Goal: Navigation & Orientation: Find specific page/section

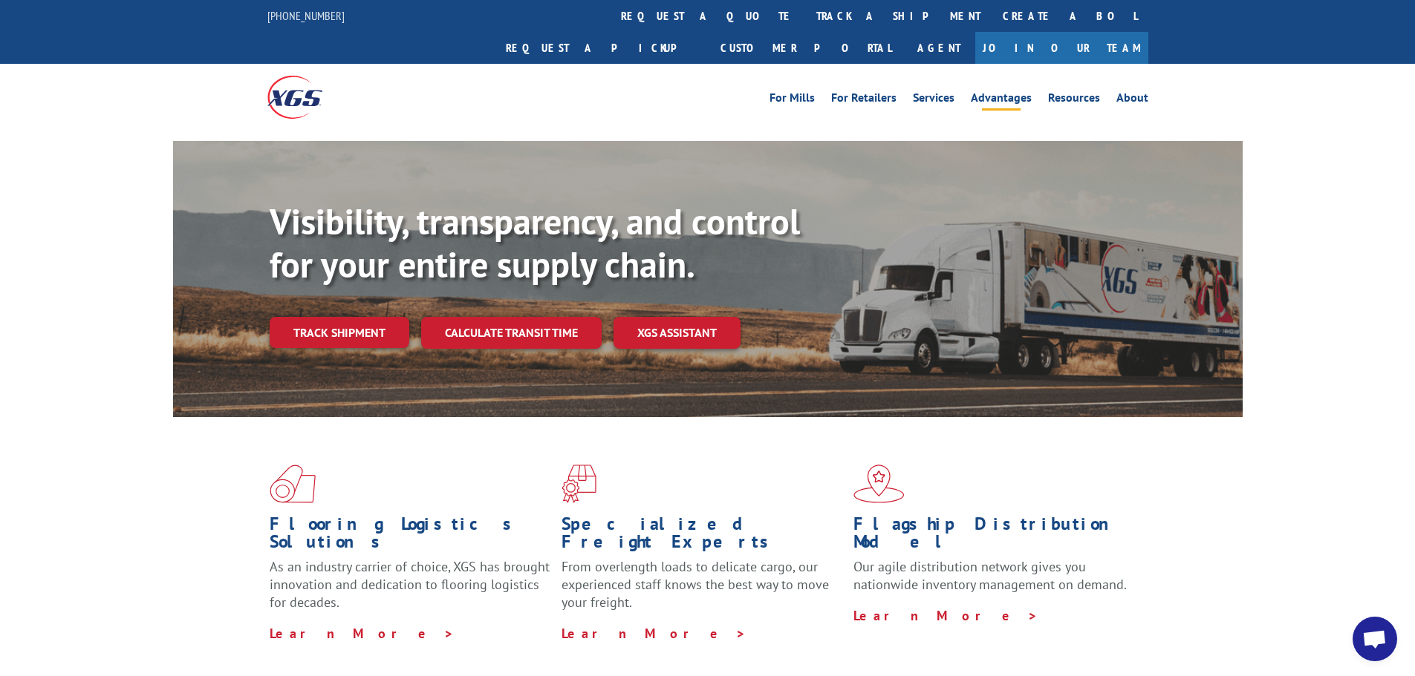
scroll to position [4557, 0]
click at [1067, 92] on link "Resources" at bounding box center [1074, 100] width 52 height 16
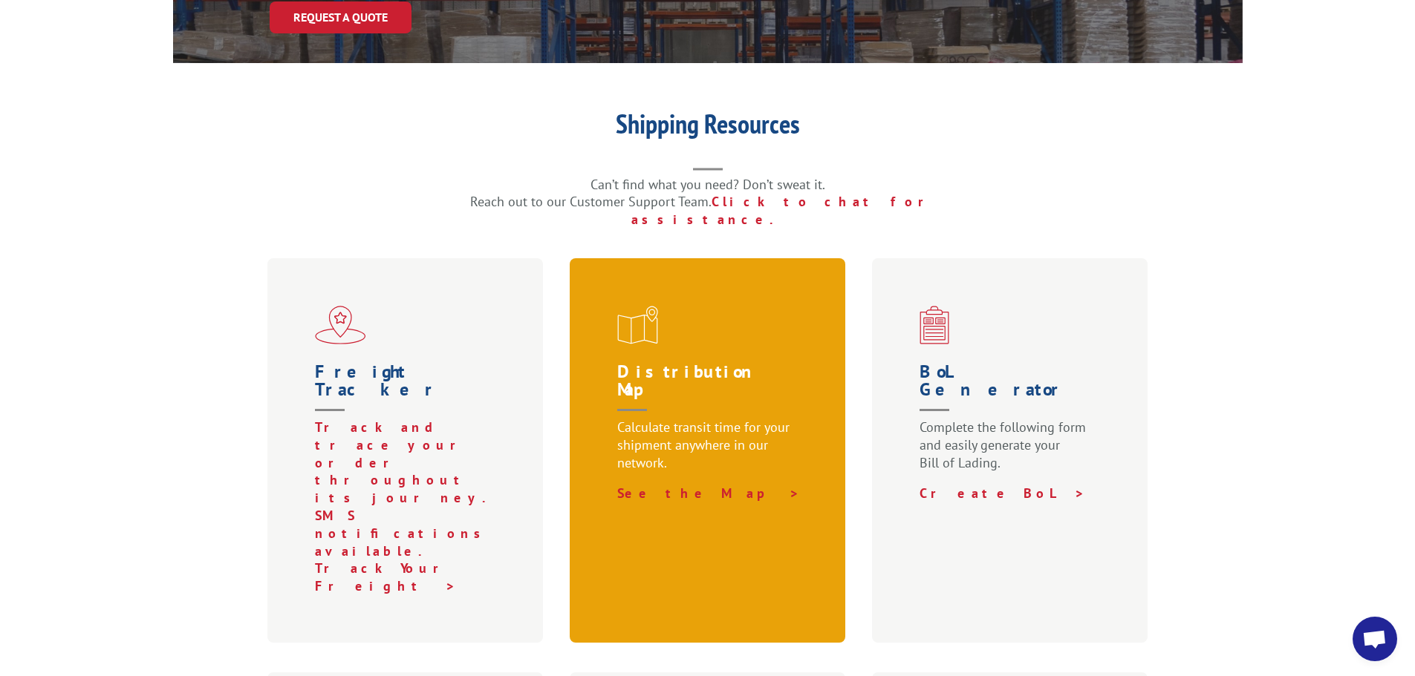
scroll to position [4557, 0]
click at [701, 297] on div "Distribution Map Calculate transit time for your shipment anywhere in our netwo…" at bounding box center [708, 450] width 276 height 385
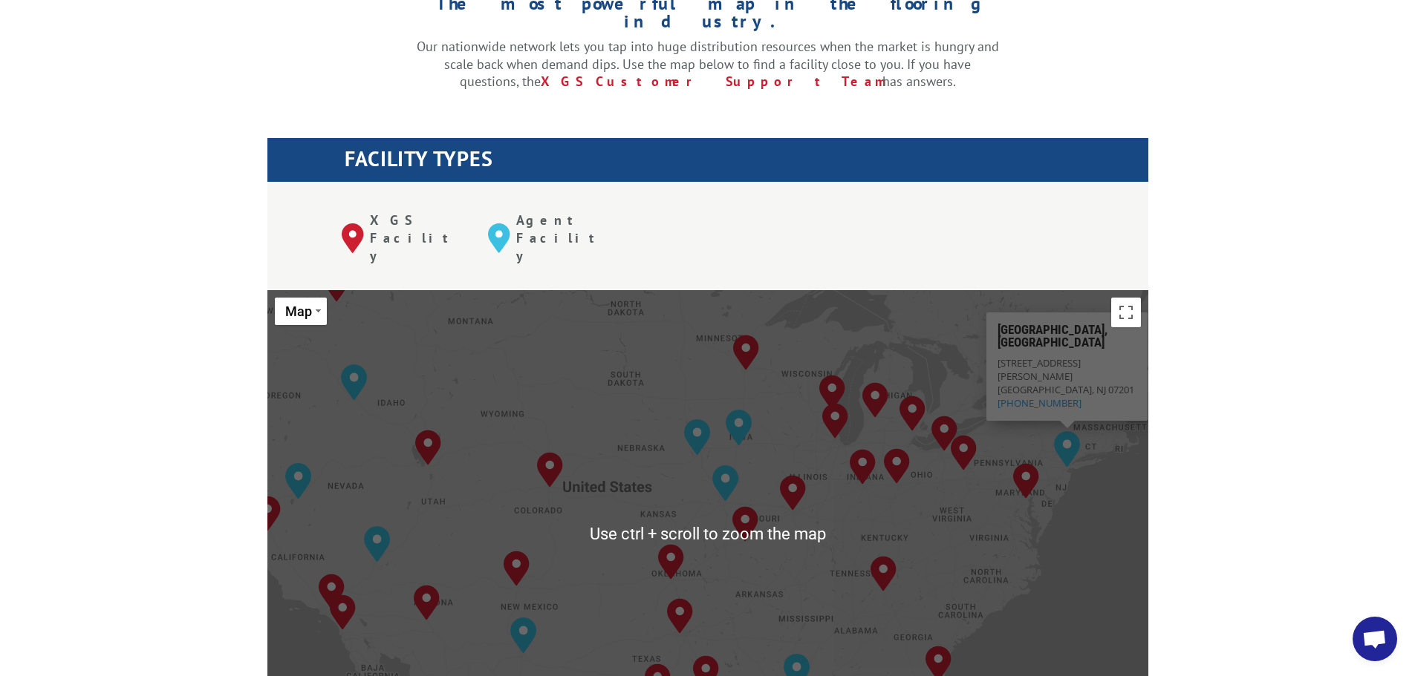
scroll to position [4557, 0]
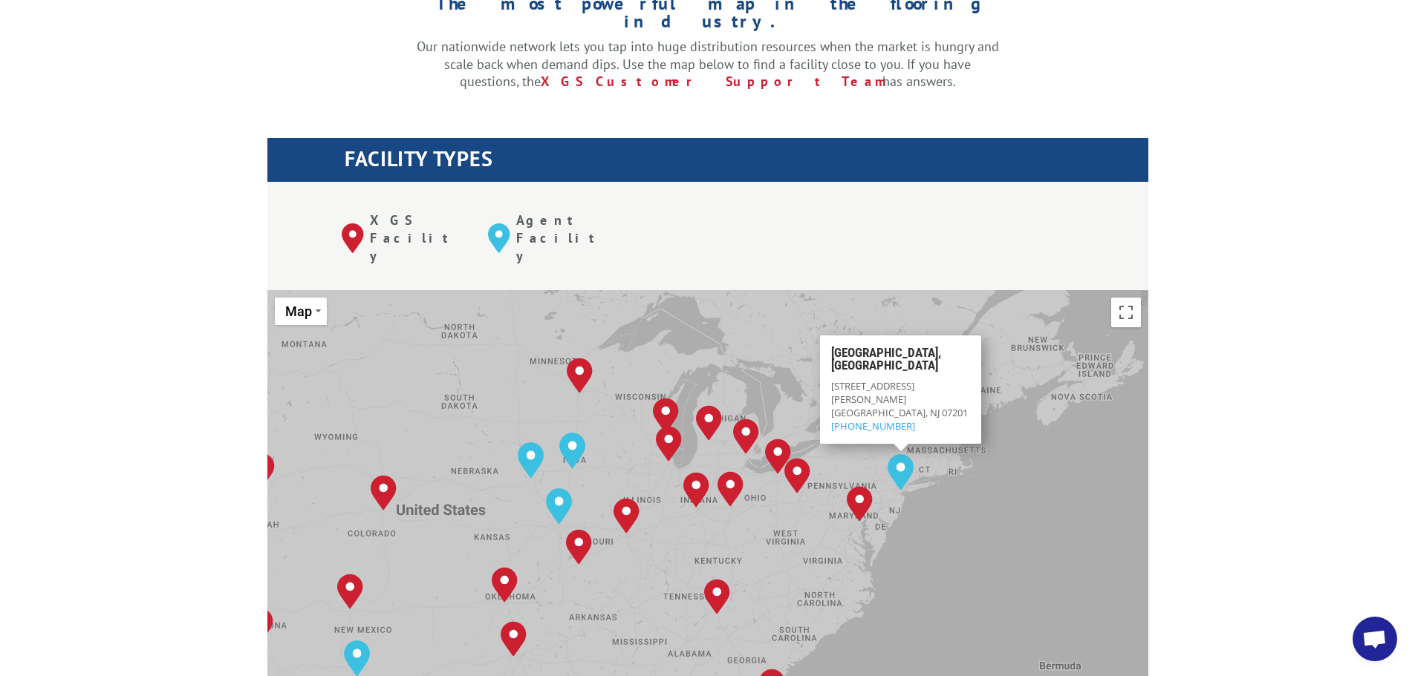
drag, startPoint x: 984, startPoint y: 432, endPoint x: 818, endPoint y: 455, distance: 167.9
click at [818, 455] on div "[GEOGRAPHIC_DATA], [GEOGRAPHIC_DATA] [GEOGRAPHIC_DATA], [GEOGRAPHIC_DATA] [GEOG…" at bounding box center [707, 534] width 881 height 489
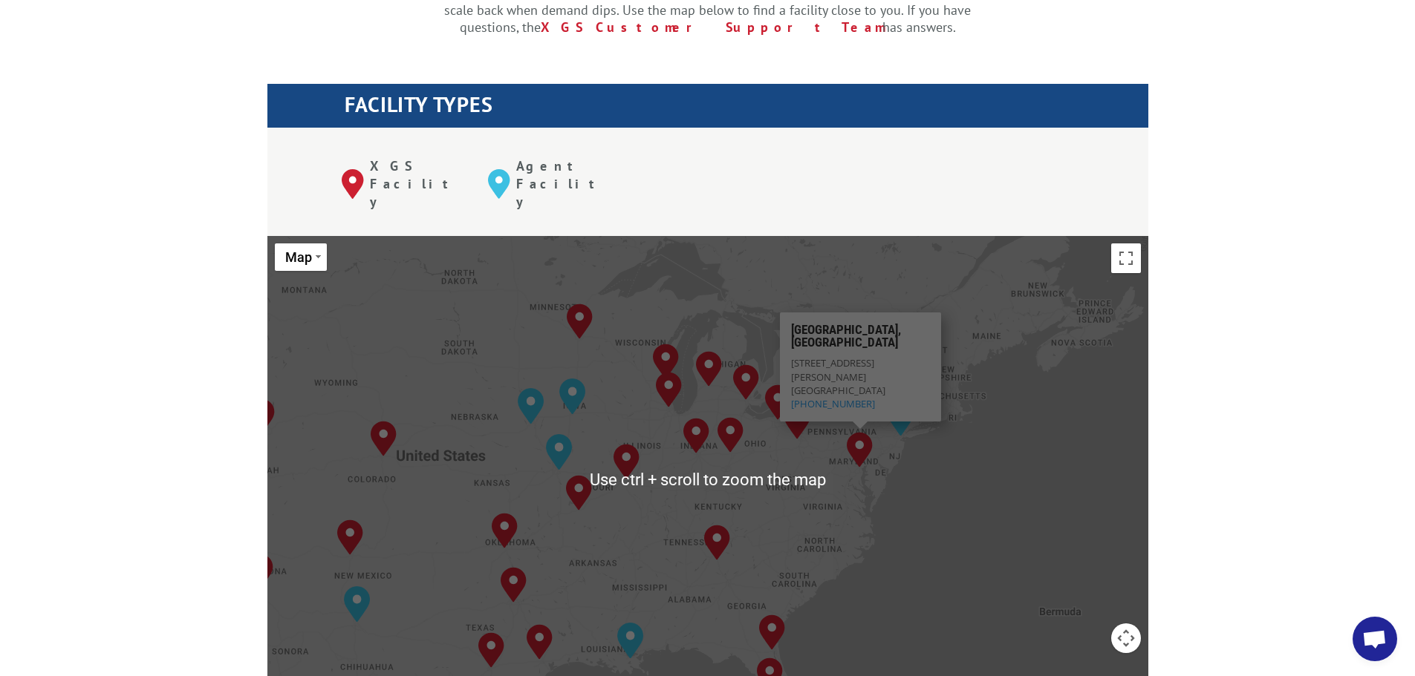
scroll to position [520, 0]
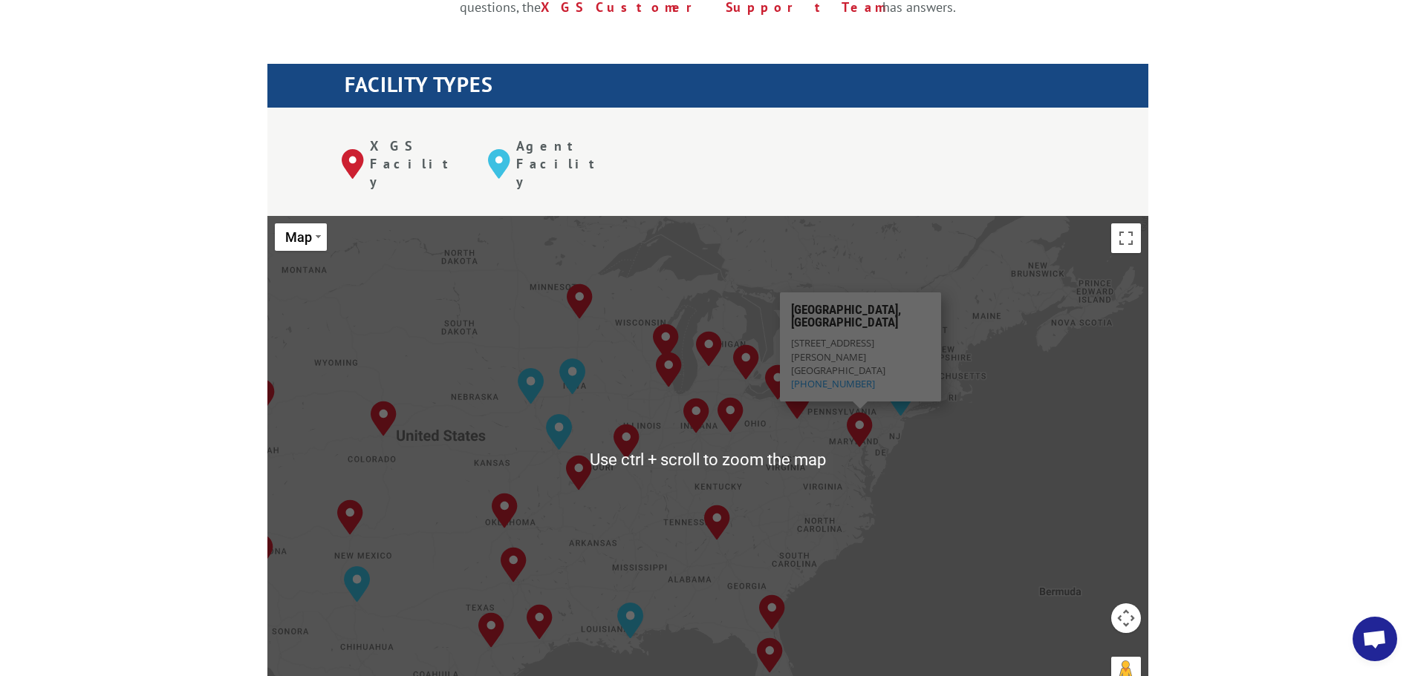
click at [855, 412] on div "[GEOGRAPHIC_DATA], [GEOGRAPHIC_DATA] [GEOGRAPHIC_DATA], [GEOGRAPHIC_DATA] [GEOG…" at bounding box center [707, 460] width 881 height 489
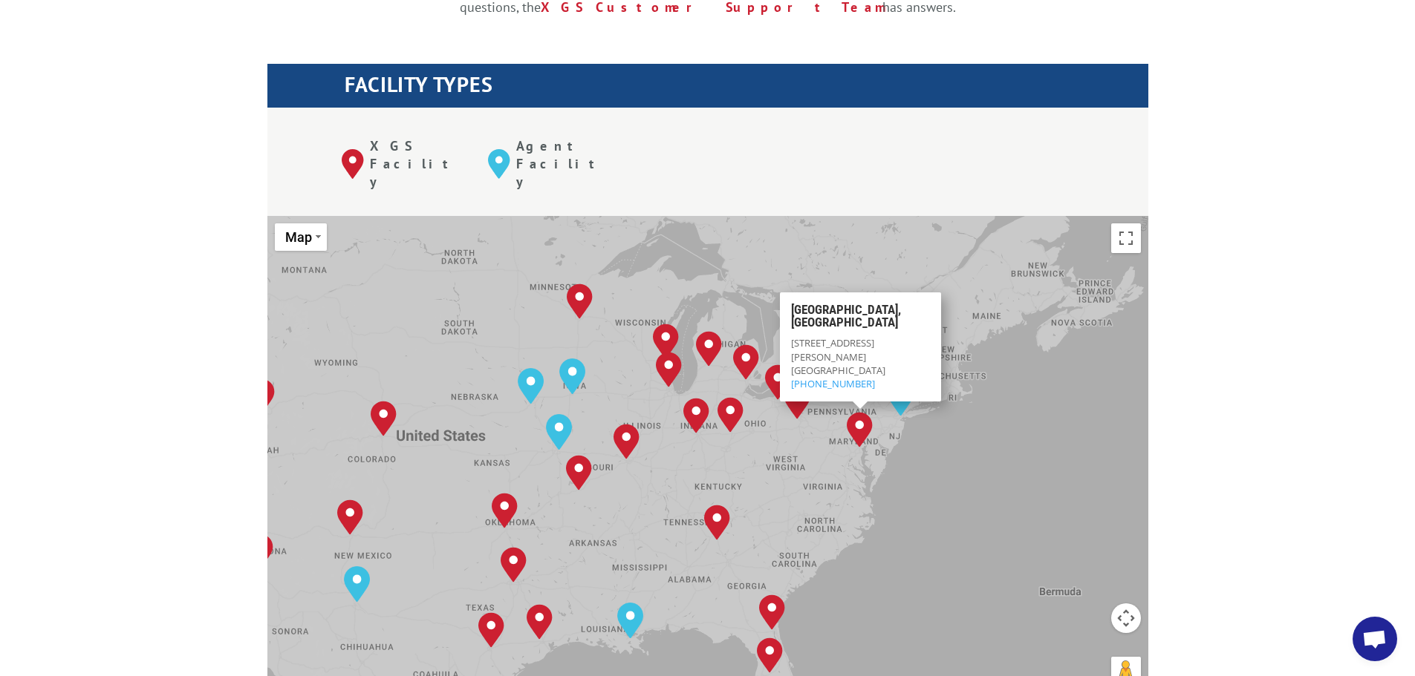
click at [1136, 604] on button "Map camera controls" at bounding box center [1126, 619] width 30 height 30
click at [1086, 567] on button "Zoom in" at bounding box center [1089, 582] width 30 height 30
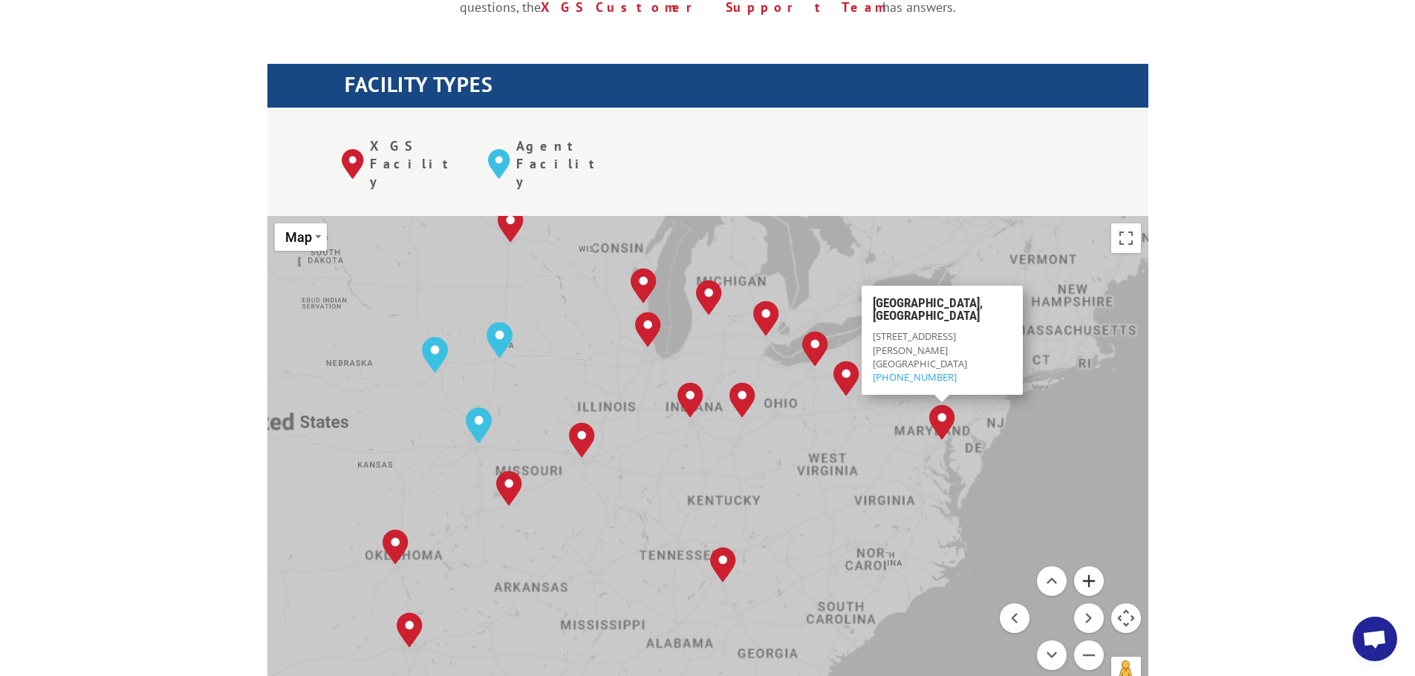
click at [1086, 567] on button "Zoom in" at bounding box center [1089, 582] width 30 height 30
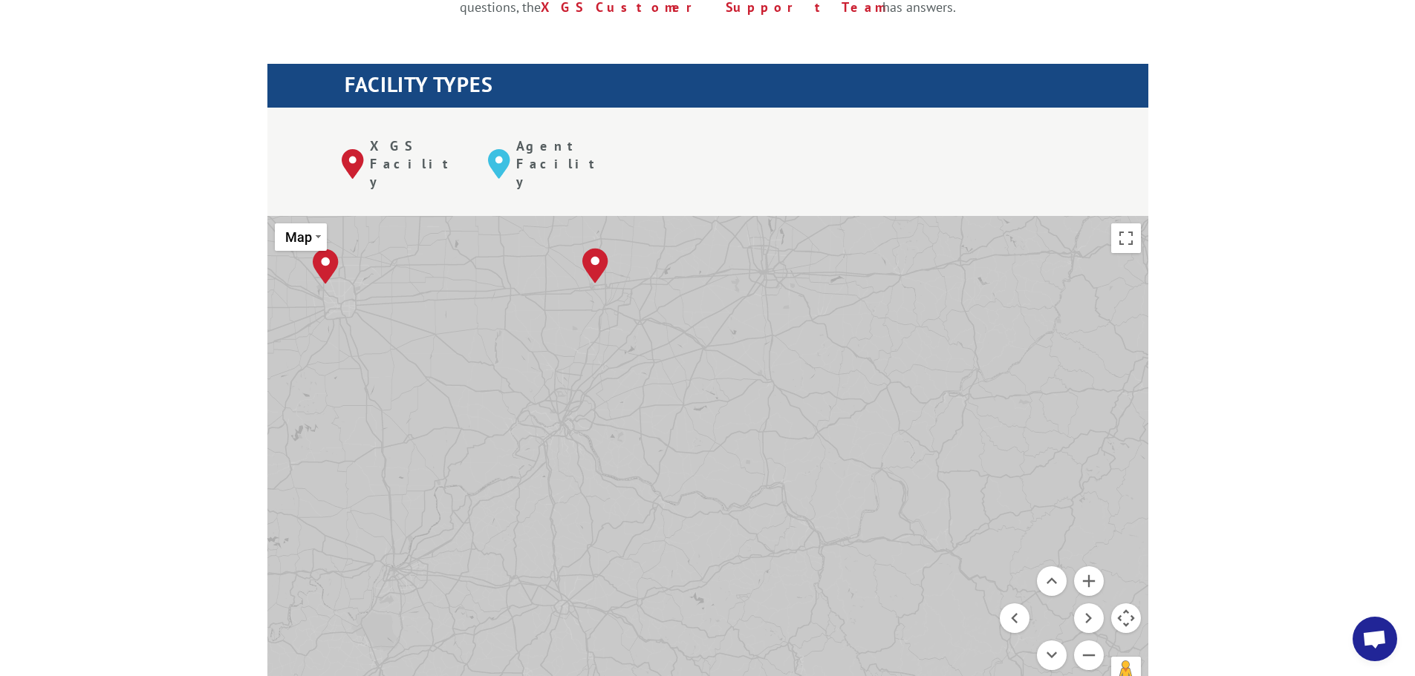
drag, startPoint x: 945, startPoint y: 303, endPoint x: 792, endPoint y: 331, distance: 155.6
click at [586, 361] on div "[GEOGRAPHIC_DATA], [GEOGRAPHIC_DATA] [GEOGRAPHIC_DATA], [GEOGRAPHIC_DATA] [GEOG…" at bounding box center [707, 460] width 881 height 489
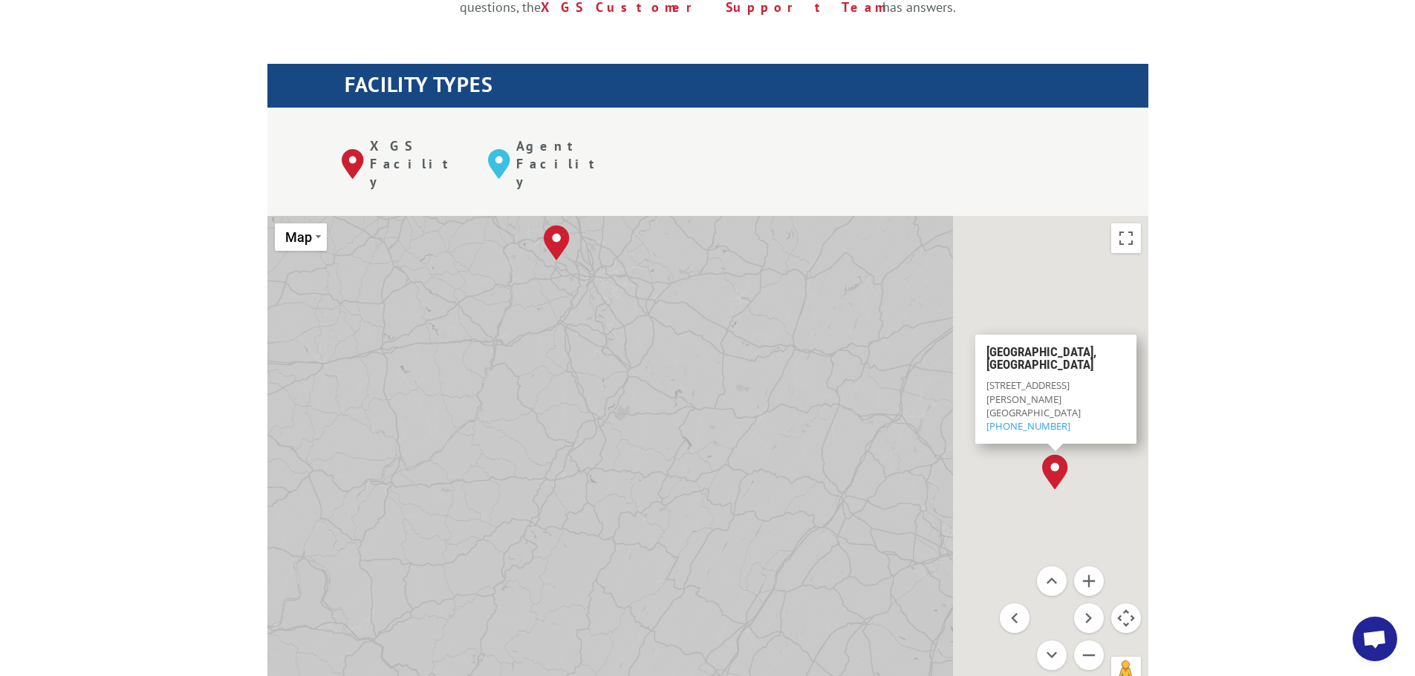
drag, startPoint x: 1058, startPoint y: 290, endPoint x: 653, endPoint y: 347, distance: 409.5
click at [565, 358] on div "[GEOGRAPHIC_DATA], [GEOGRAPHIC_DATA] [GEOGRAPHIC_DATA], [GEOGRAPHIC_DATA] [GEOG…" at bounding box center [707, 460] width 881 height 489
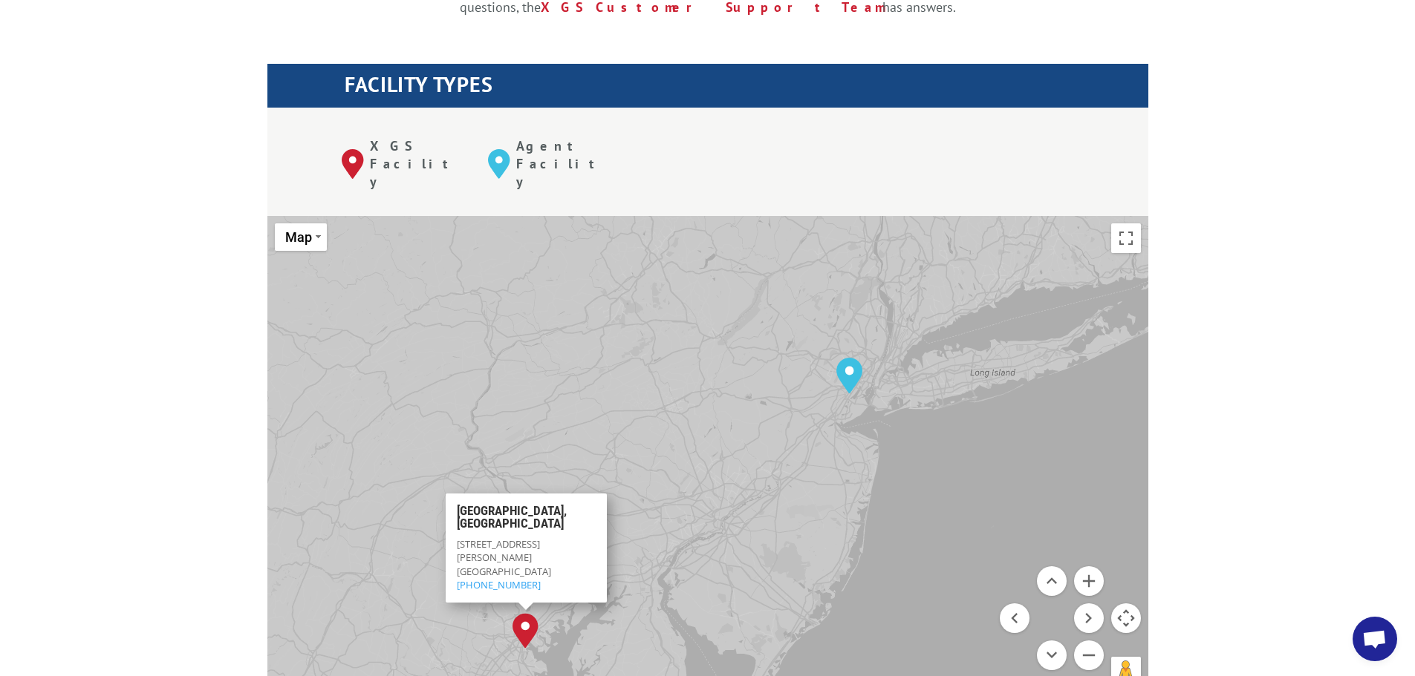
drag, startPoint x: 943, startPoint y: 288, endPoint x: 631, endPoint y: 412, distance: 335.6
click at [631, 412] on div "[GEOGRAPHIC_DATA], [GEOGRAPHIC_DATA] [GEOGRAPHIC_DATA], [GEOGRAPHIC_DATA] [GEOG…" at bounding box center [707, 460] width 881 height 489
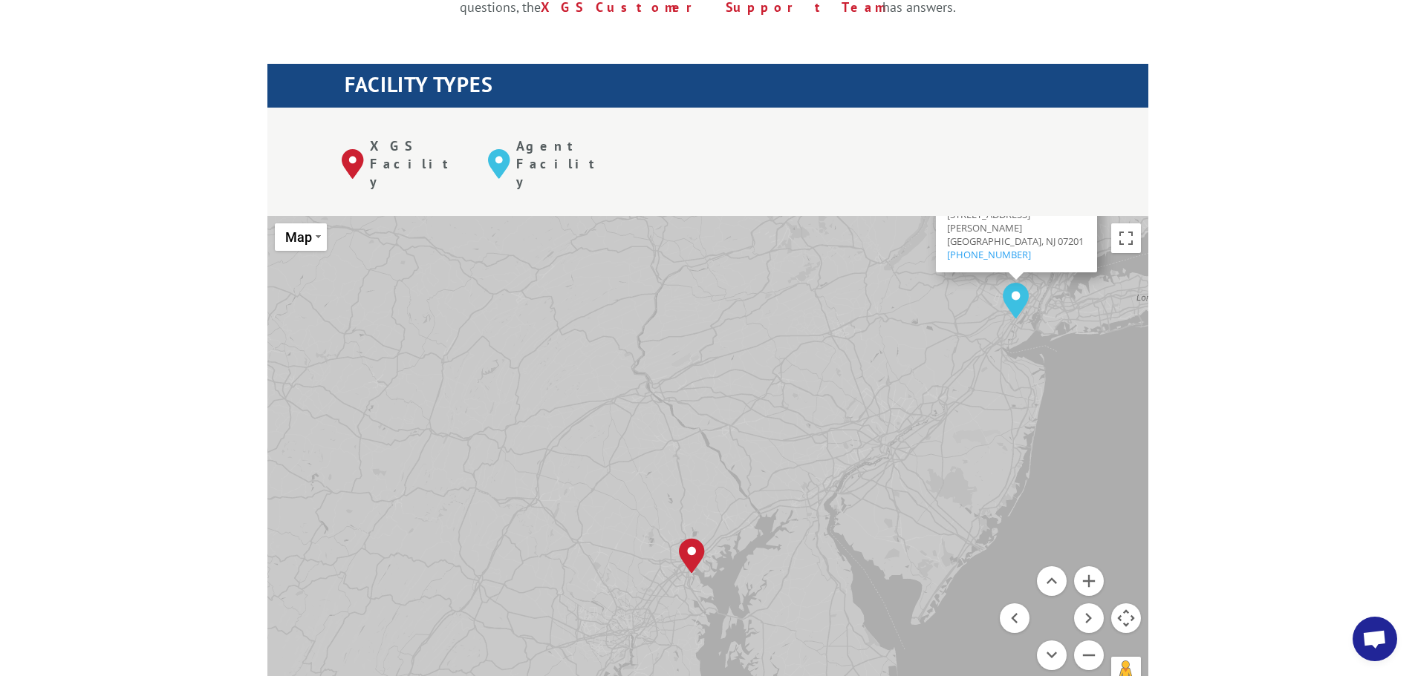
drag, startPoint x: 599, startPoint y: 414, endPoint x: 877, endPoint y: 288, distance: 304.8
click at [877, 288] on div "[GEOGRAPHIC_DATA], [GEOGRAPHIC_DATA] [GEOGRAPHIC_DATA], [GEOGRAPHIC_DATA] [GEOG…" at bounding box center [707, 460] width 881 height 489
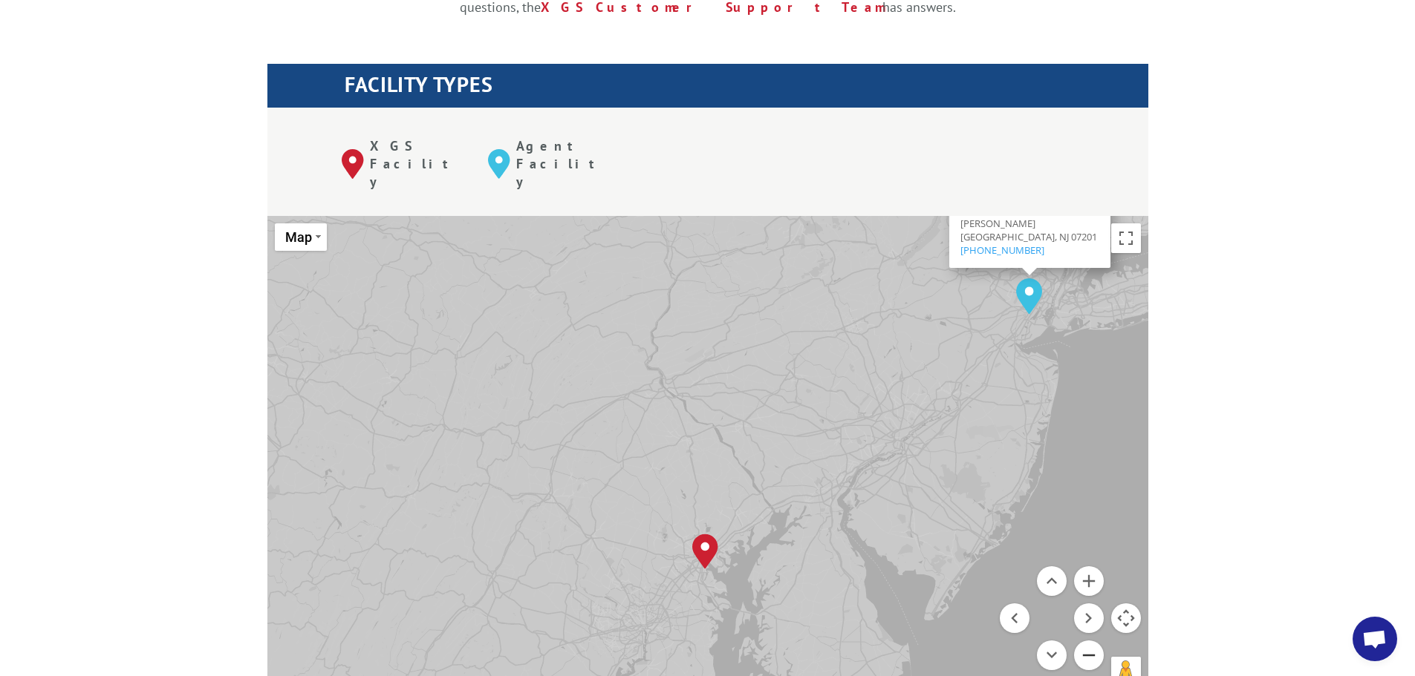
click at [1095, 641] on button "Zoom out" at bounding box center [1089, 656] width 30 height 30
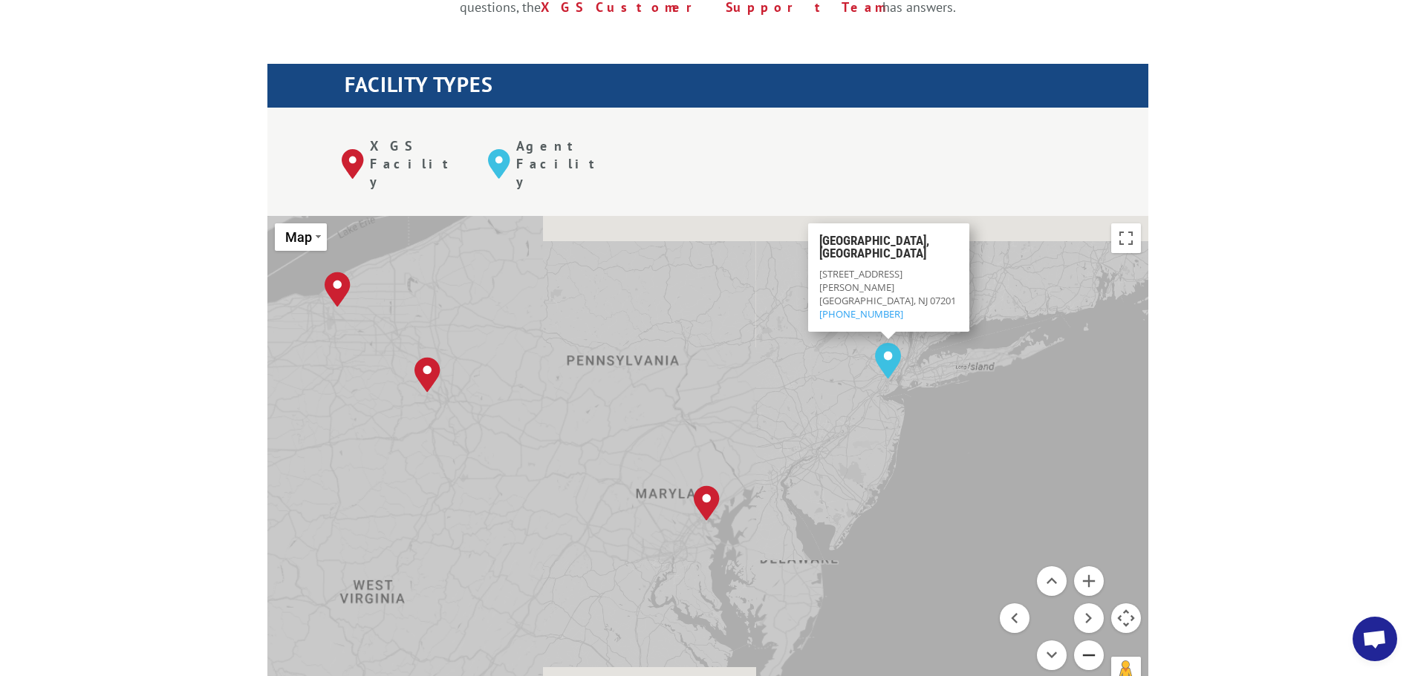
click at [1095, 641] on button "Zoom out" at bounding box center [1089, 656] width 30 height 30
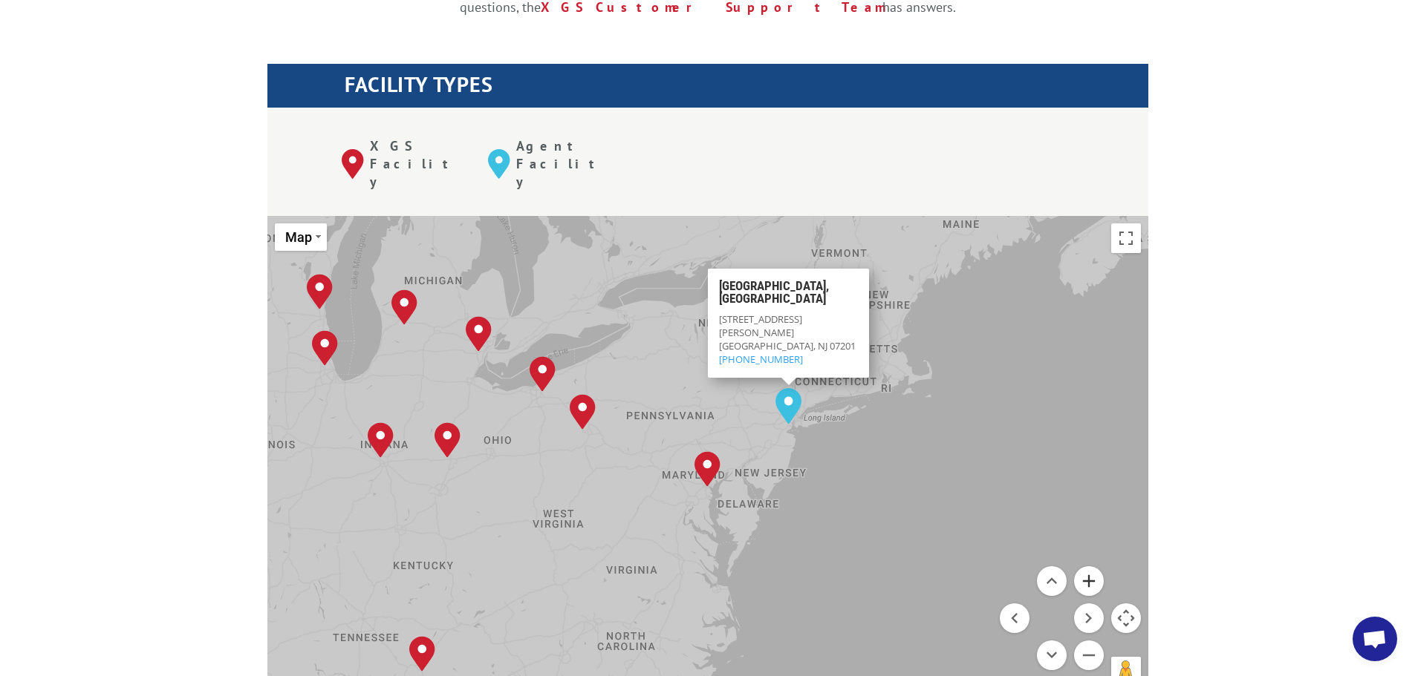
click at [1089, 567] on button "Zoom in" at bounding box center [1089, 582] width 30 height 30
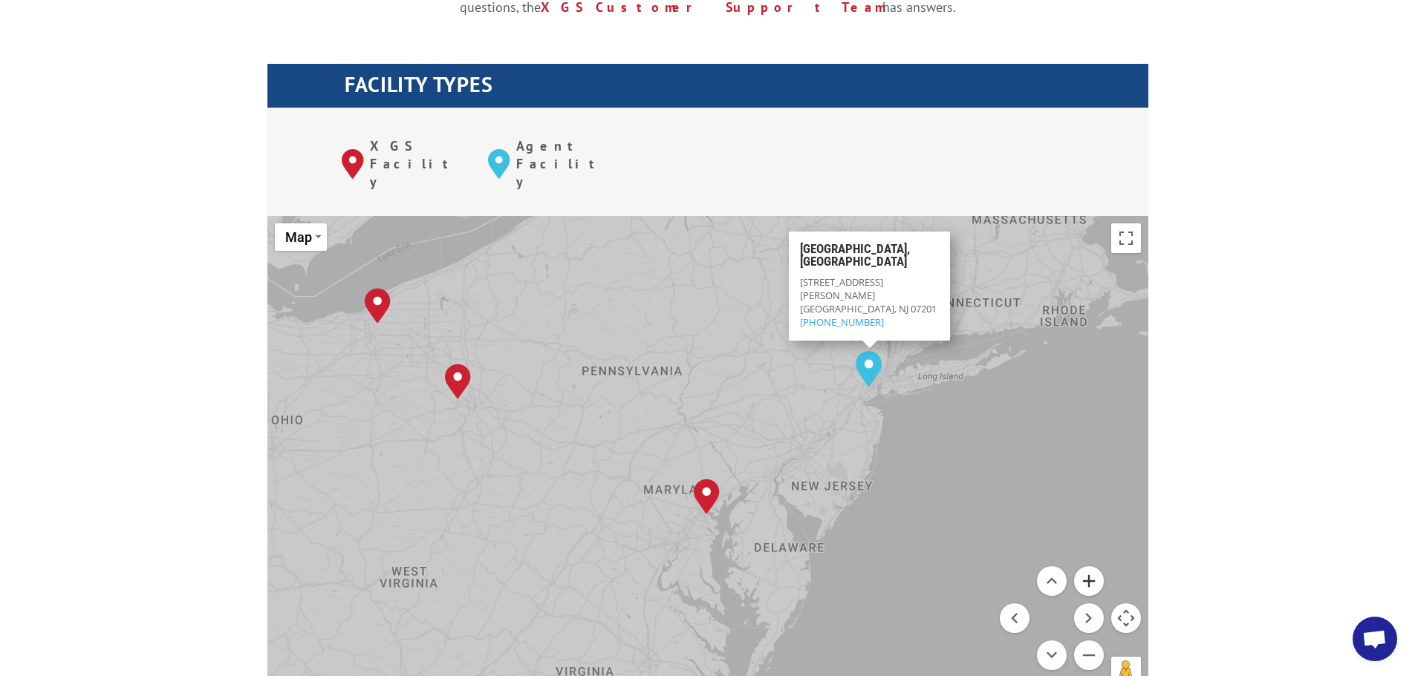
click at [1089, 567] on button "Zoom in" at bounding box center [1089, 582] width 30 height 30
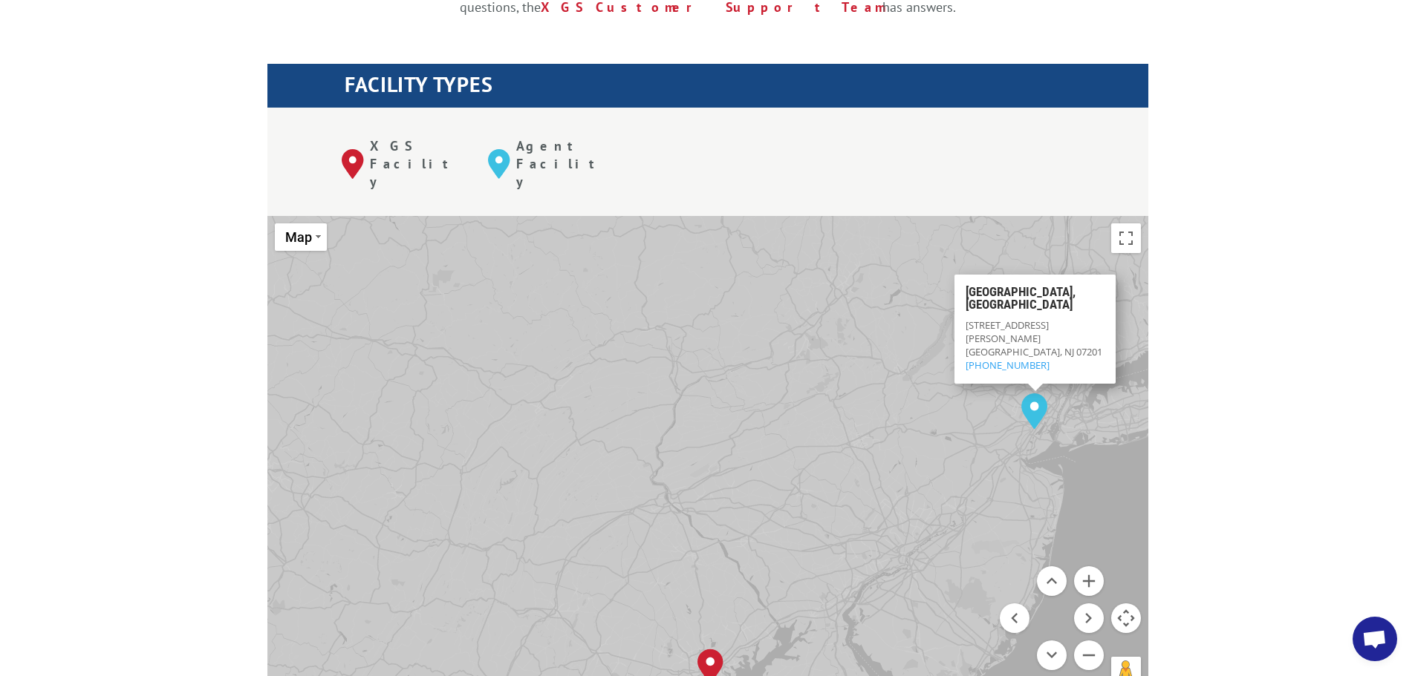
drag, startPoint x: 719, startPoint y: 313, endPoint x: 773, endPoint y: 436, distance: 134.0
click at [773, 436] on div "[GEOGRAPHIC_DATA], [GEOGRAPHIC_DATA] [GEOGRAPHIC_DATA], [GEOGRAPHIC_DATA] [GEOG…" at bounding box center [707, 460] width 881 height 489
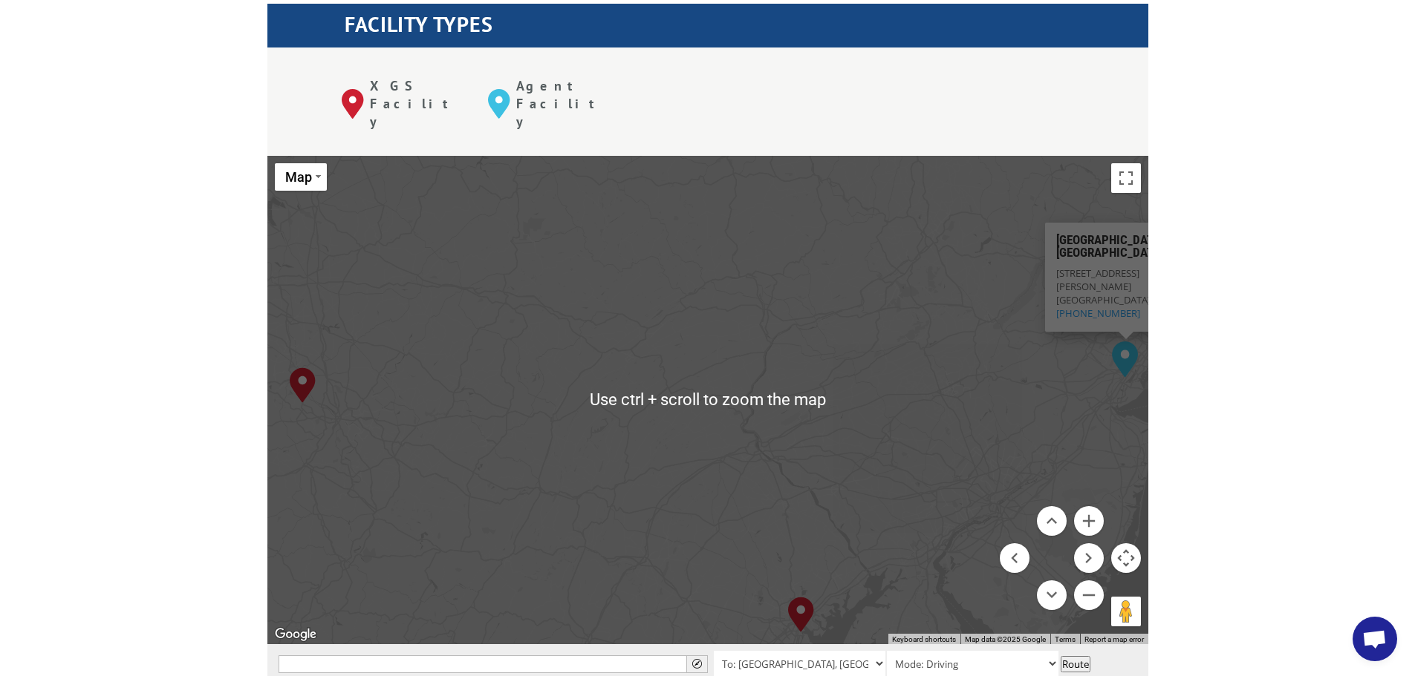
scroll to position [594, 0]
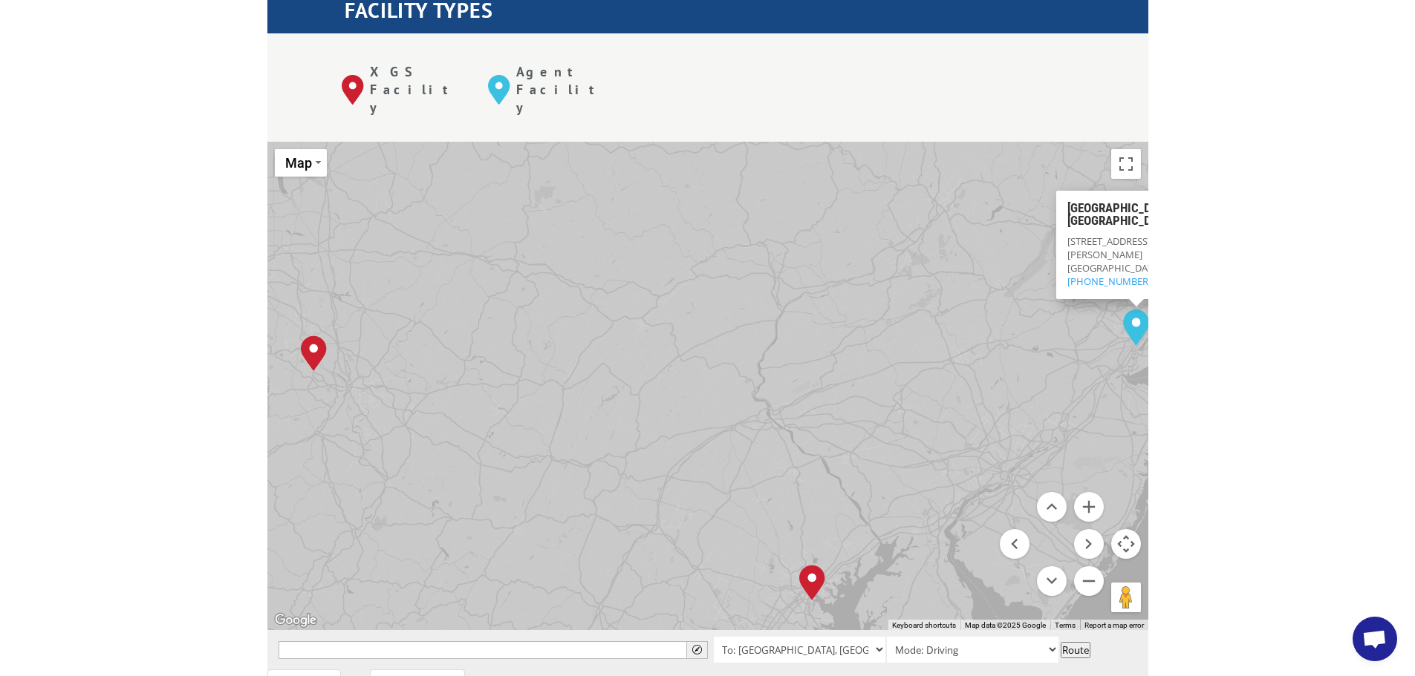
drag, startPoint x: 786, startPoint y: 406, endPoint x: 801, endPoint y: 383, distance: 27.4
click at [801, 383] on div "[GEOGRAPHIC_DATA], [GEOGRAPHIC_DATA] [GEOGRAPHIC_DATA], [GEOGRAPHIC_DATA] [GEOG…" at bounding box center [707, 386] width 881 height 489
